Goal: Task Accomplishment & Management: Use online tool/utility

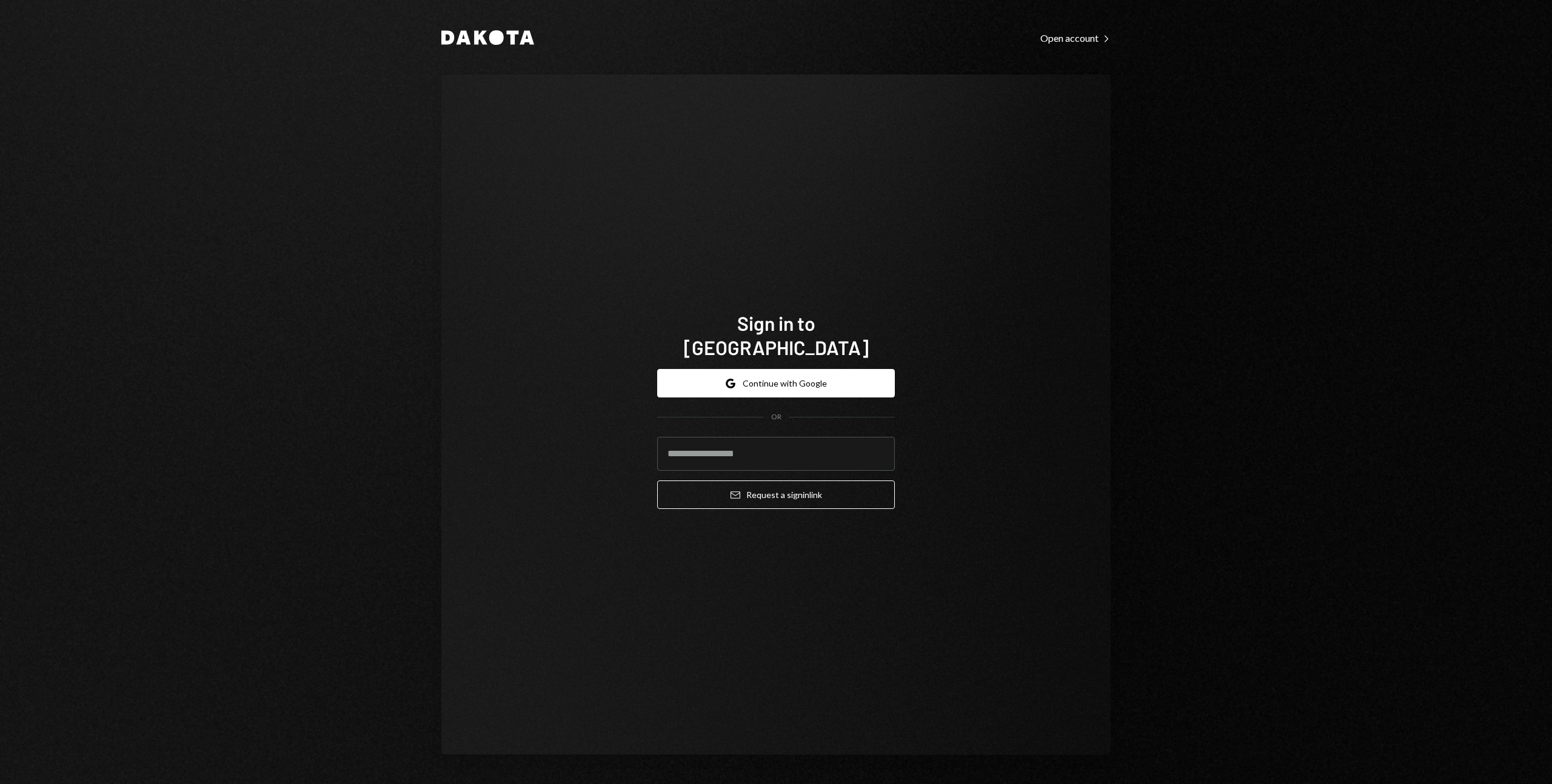
click at [781, 369] on button "Google Continue with Google" at bounding box center [776, 382] width 237 height 28
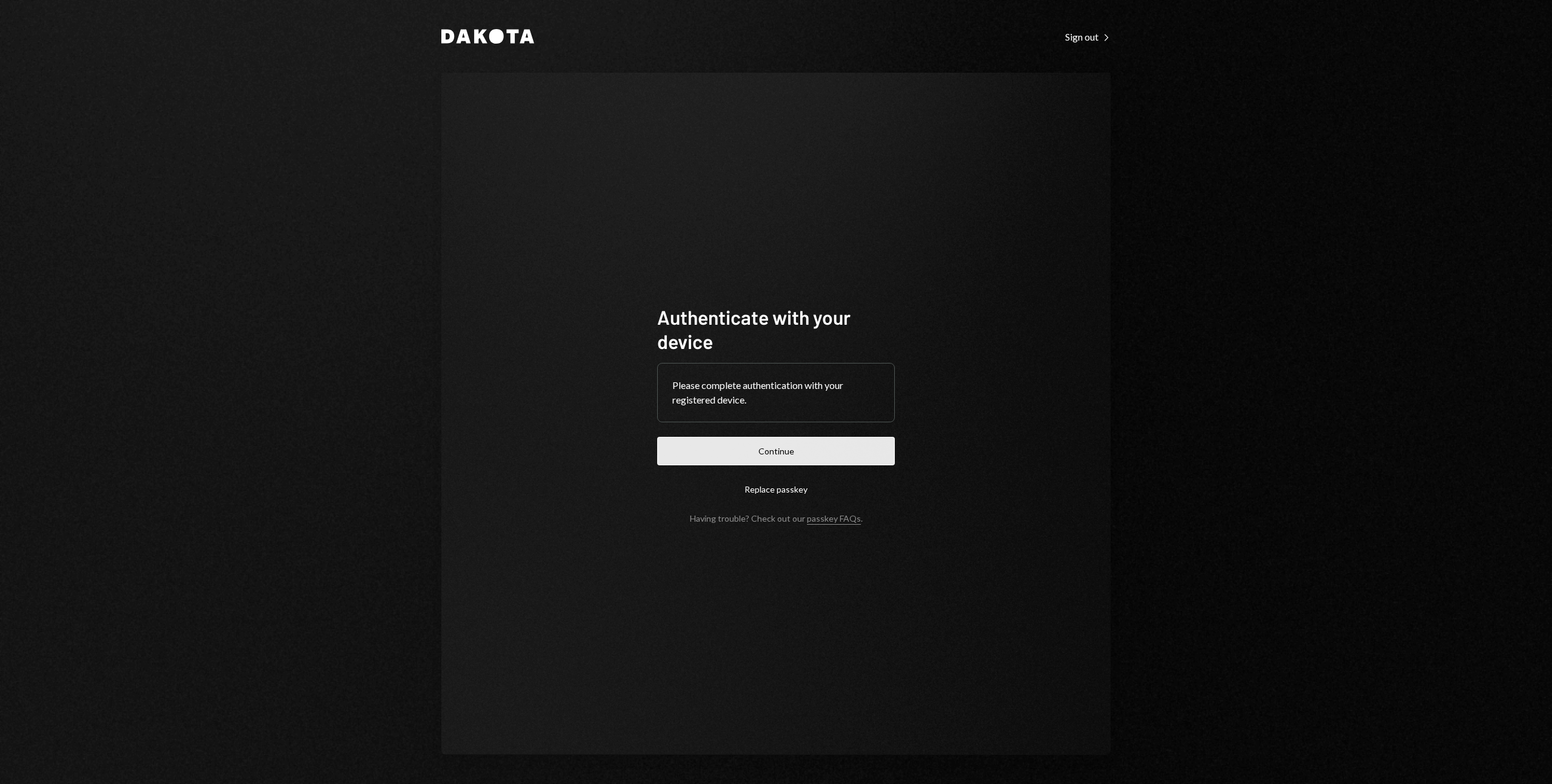
click at [747, 450] on button "Continue" at bounding box center [776, 450] width 237 height 28
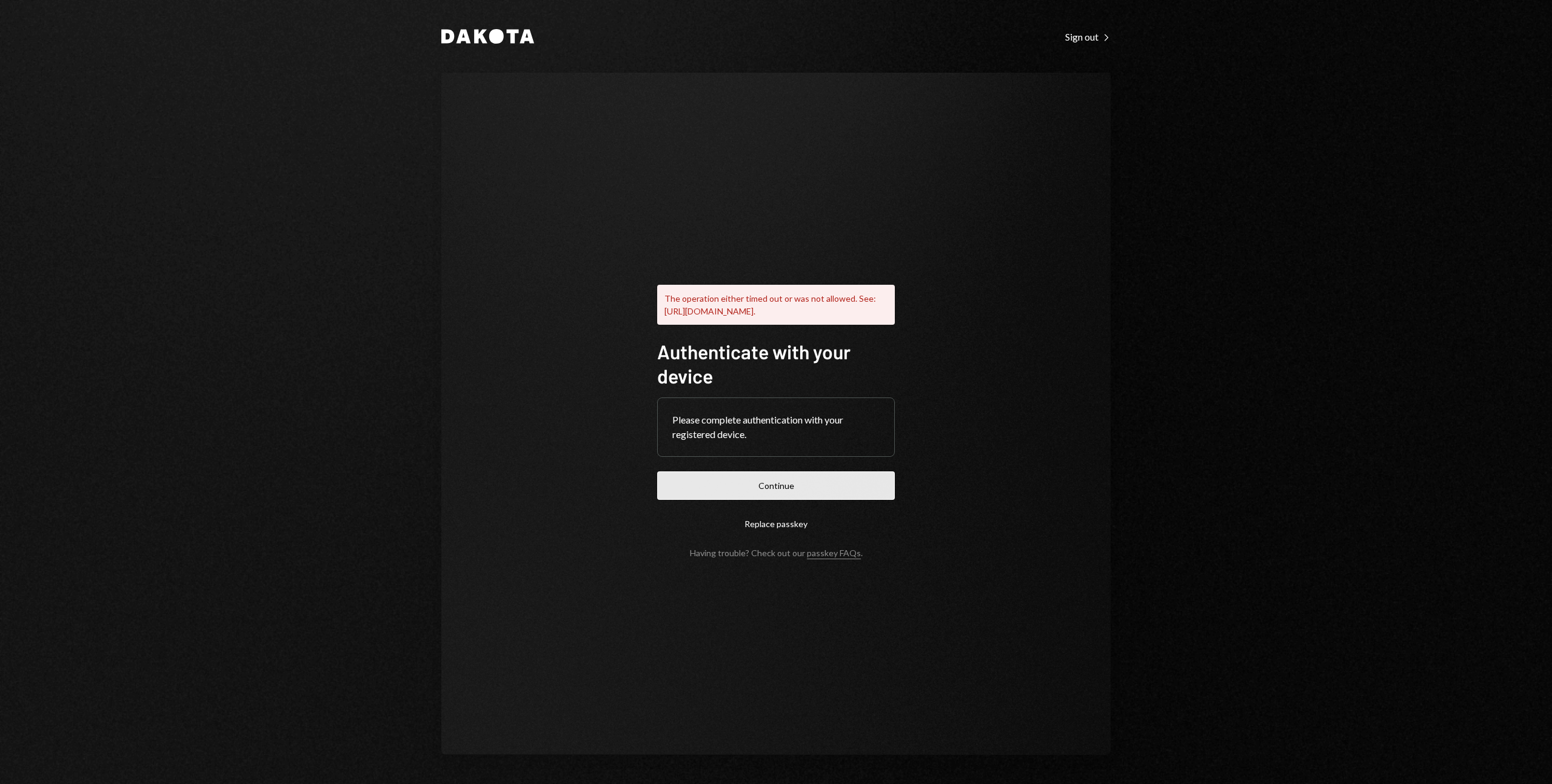
click at [800, 494] on button "Continue" at bounding box center [776, 485] width 237 height 28
